Goal: Transaction & Acquisition: Obtain resource

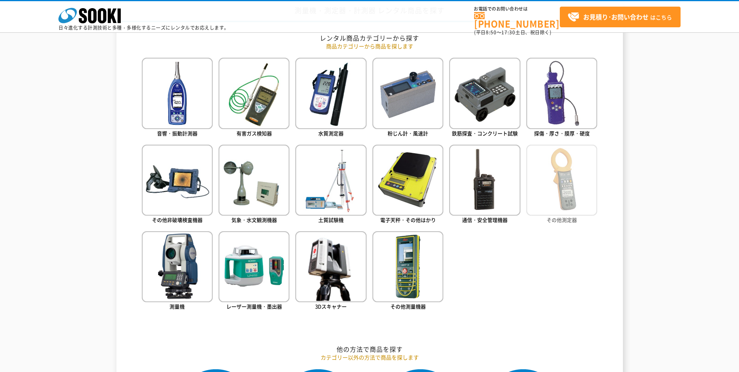
click at [565, 175] on img at bounding box center [561, 180] width 71 height 71
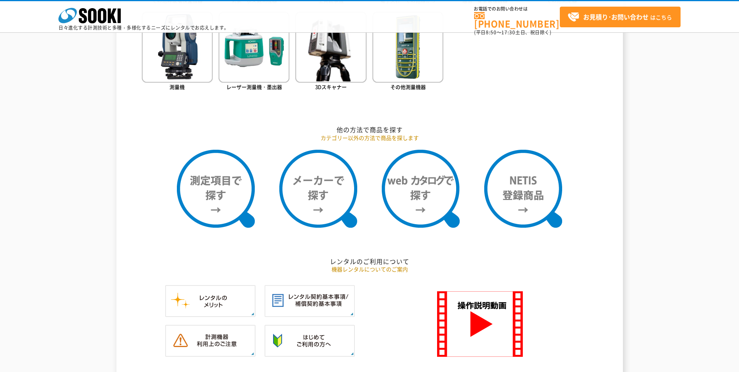
scroll to position [563, 0]
click at [324, 192] on img at bounding box center [318, 188] width 78 height 78
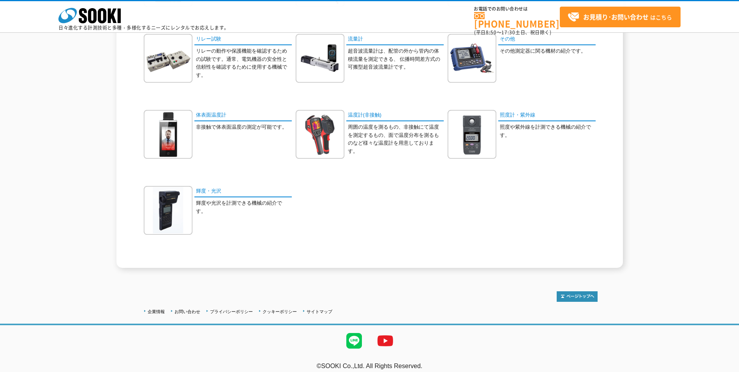
scroll to position [401, 0]
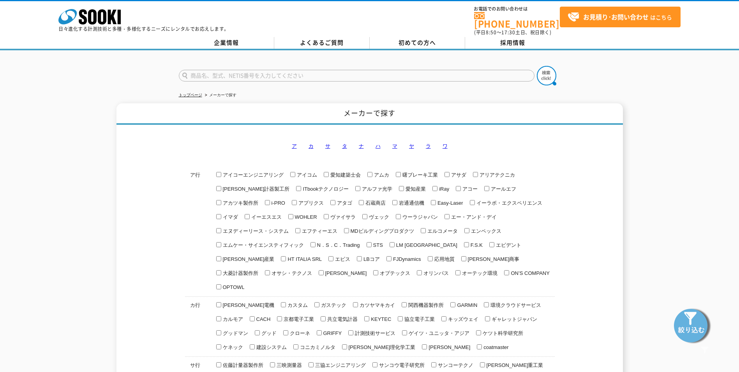
click at [344, 143] on link "タ" at bounding box center [344, 146] width 5 height 6
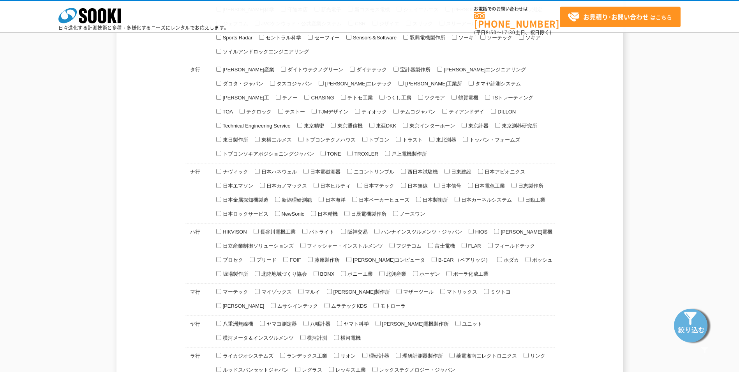
scroll to position [346, 0]
click at [302, 124] on input "東京精密" at bounding box center [299, 126] width 5 height 5
checkbox input "true"
click at [685, 321] on img at bounding box center [692, 324] width 39 height 39
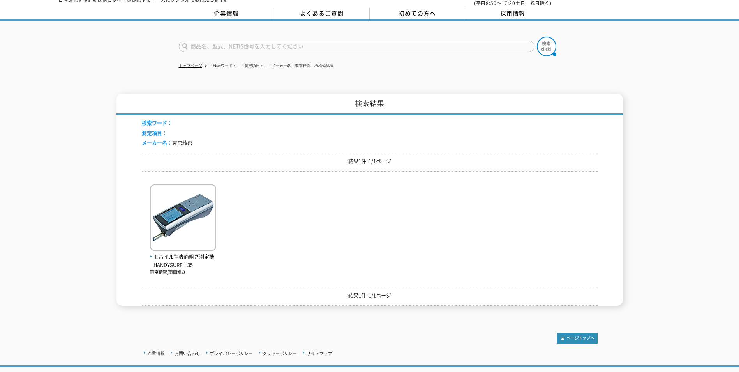
scroll to position [30, 0]
click at [187, 226] on img at bounding box center [183, 218] width 66 height 68
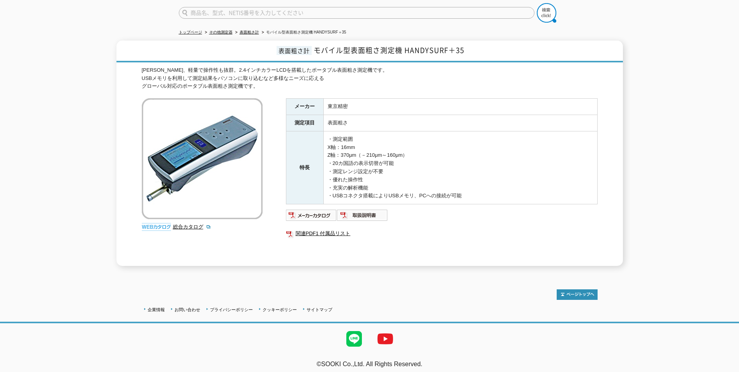
scroll to position [62, 0]
